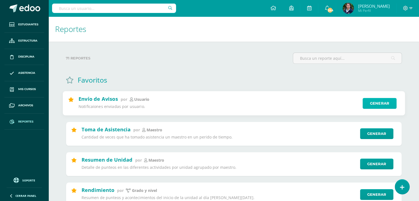
click at [369, 99] on link "Generar" at bounding box center [379, 103] width 34 height 11
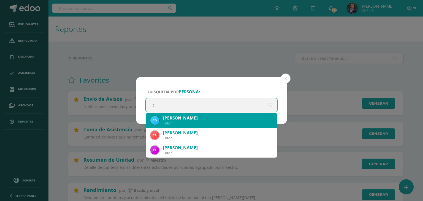
type input "c"
type input "[PERSON_NAME] contre"
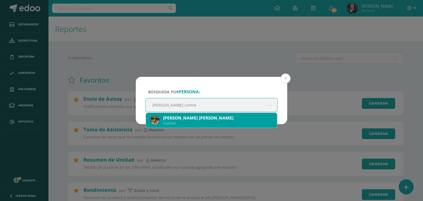
click at [227, 118] on div "[PERSON_NAME] [PERSON_NAME]" at bounding box center [218, 118] width 110 height 6
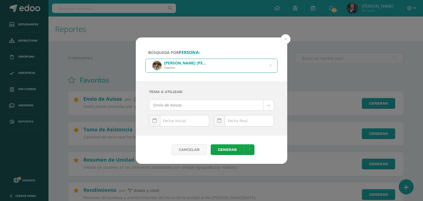
click at [192, 119] on input "text" at bounding box center [179, 120] width 60 height 11
click at [178, 120] on input "text" at bounding box center [179, 120] width 60 height 11
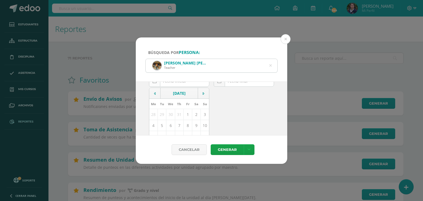
scroll to position [47, 0]
click at [151, 118] on td "4" at bounding box center [153, 117] width 9 height 11
type input "[DATE]"
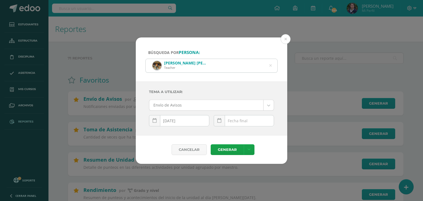
scroll to position [0, 0]
click at [223, 120] on link at bounding box center [219, 120] width 11 height 11
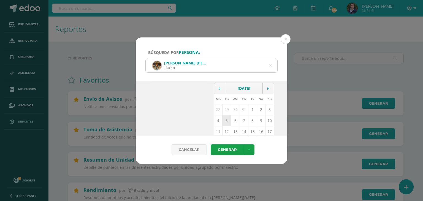
scroll to position [45, 0]
click at [217, 129] on td "11" at bounding box center [218, 131] width 9 height 11
type input "[DATE]"
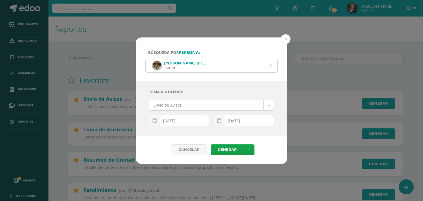
scroll to position [0, 0]
click at [227, 148] on link "Generar" at bounding box center [227, 149] width 33 height 11
click at [154, 121] on icon at bounding box center [155, 120] width 4 height 5
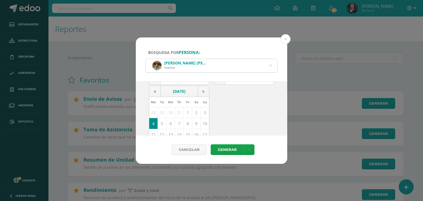
scroll to position [43, 0]
click at [187, 112] on td "1" at bounding box center [187, 110] width 9 height 11
type input "[DATE]"
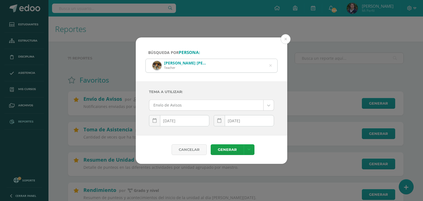
scroll to position [0, 0]
click at [234, 151] on link "Generar" at bounding box center [227, 149] width 33 height 11
click at [272, 66] on div "[PERSON_NAME] [PERSON_NAME] Teacher" at bounding box center [212, 65] width 132 height 13
click at [270, 66] on icon at bounding box center [270, 66] width 2 height 14
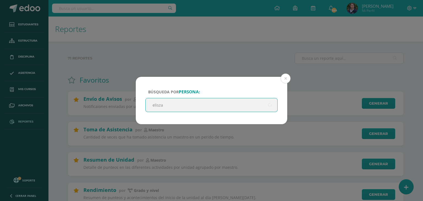
type input "elisza"
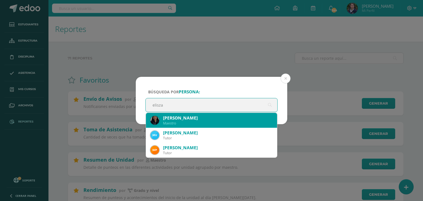
click at [227, 119] on div "[PERSON_NAME]" at bounding box center [218, 118] width 110 height 6
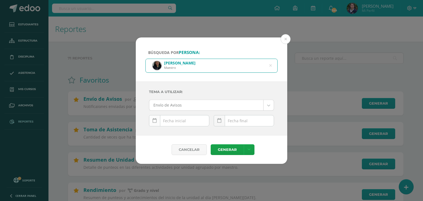
click at [156, 121] on icon at bounding box center [155, 120] width 4 height 5
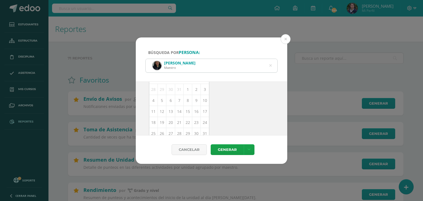
scroll to position [65, 0]
click at [153, 104] on td "4" at bounding box center [153, 99] width 9 height 11
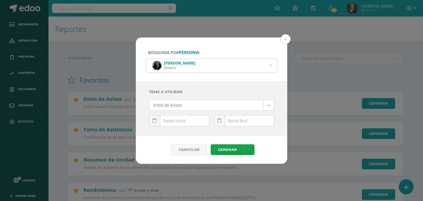
type input "[DATE]"
click at [269, 121] on input "text" at bounding box center [244, 120] width 60 height 11
click at [264, 115] on input "text" at bounding box center [244, 120] width 60 height 11
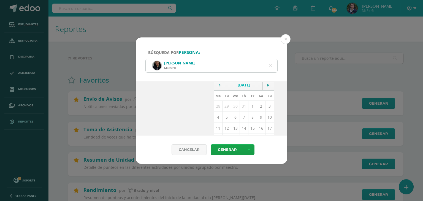
scroll to position [51, 0]
click at [250, 115] on td "8" at bounding box center [252, 114] width 9 height 11
type input "[DATE]"
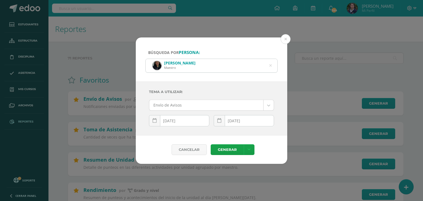
scroll to position [0, 0]
click at [222, 154] on link "Generar" at bounding box center [227, 149] width 33 height 11
click at [270, 65] on icon at bounding box center [270, 66] width 2 height 14
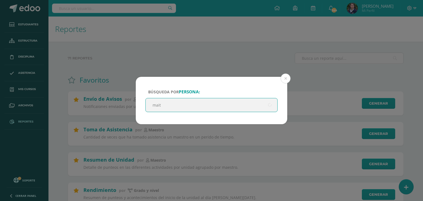
type input "[PERSON_NAME]"
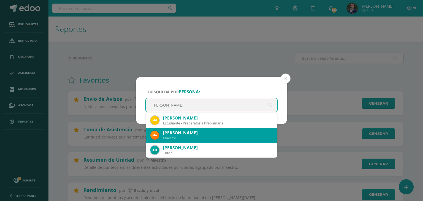
click at [208, 133] on div "[PERSON_NAME]" at bounding box center [218, 133] width 110 height 6
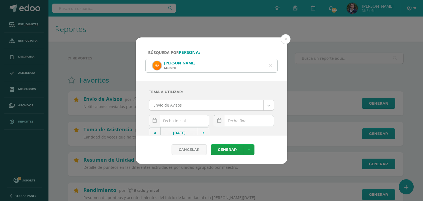
click at [198, 121] on div "[DATE] Mo Tu We Th Fr Sa Su 28 29 30 31 1 2 3 4 5 6 7 8 9 10 11 12 13 14 15 16 …" at bounding box center [179, 123] width 60 height 16
click at [182, 117] on input "text" at bounding box center [179, 120] width 60 height 11
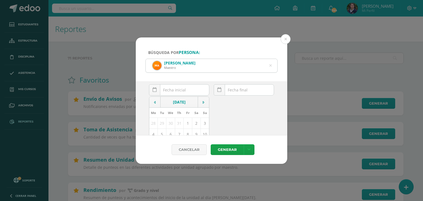
scroll to position [31, 0]
click at [186, 123] on td "1" at bounding box center [187, 122] width 9 height 11
type input "[DATE]"
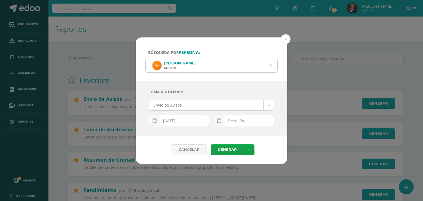
scroll to position [0, 0]
click at [228, 115] on input "text" at bounding box center [244, 120] width 60 height 11
click at [229, 118] on input "text" at bounding box center [244, 120] width 60 height 11
click at [214, 119] on td "4" at bounding box center [218, 119] width 9 height 11
type input "[DATE]"
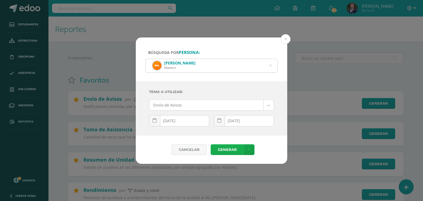
click at [225, 151] on link "Generar" at bounding box center [227, 149] width 33 height 11
click at [286, 37] on button at bounding box center [286, 39] width 10 height 10
